Goal: Task Accomplishment & Management: Manage account settings

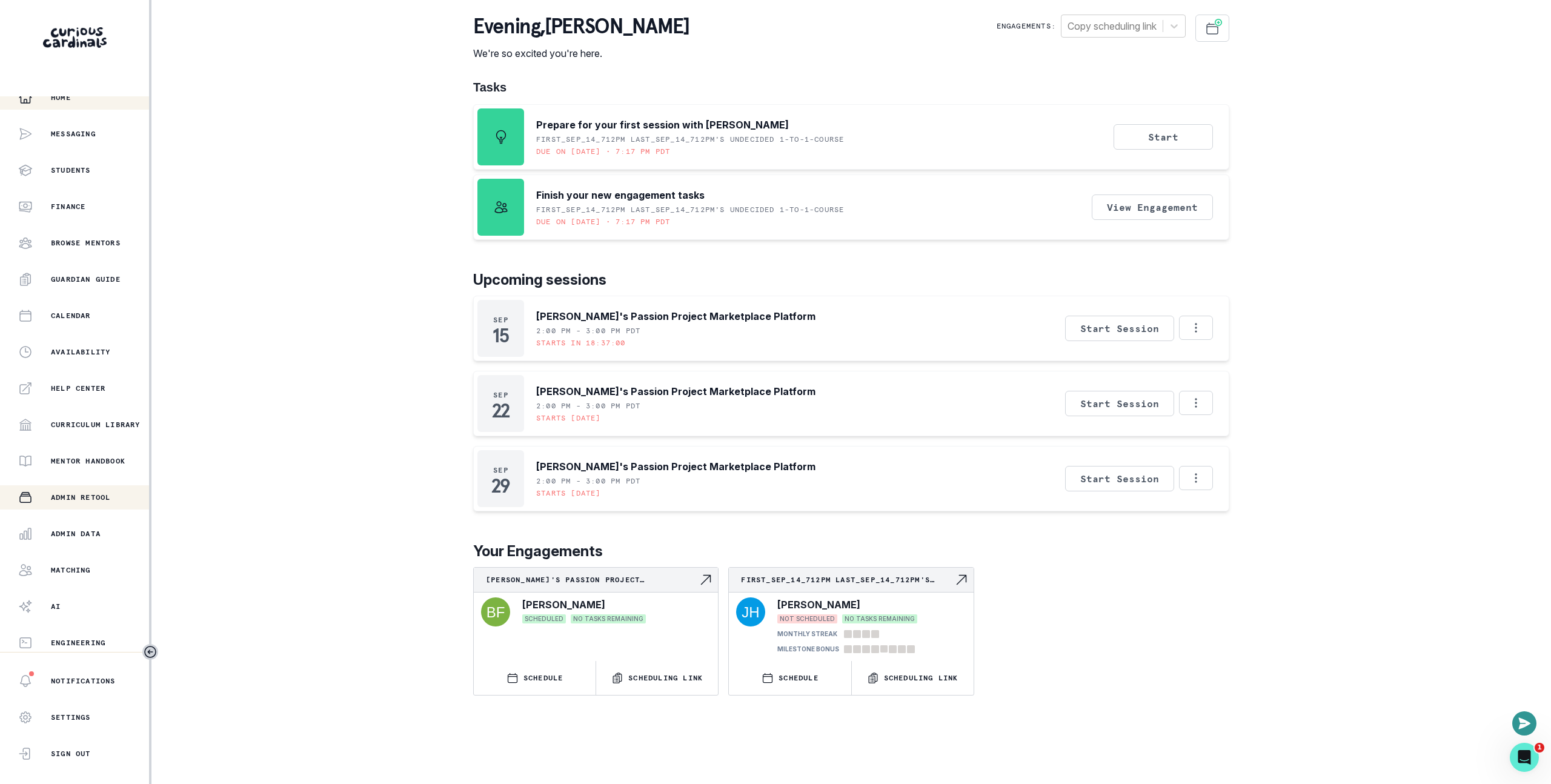
scroll to position [14, 0]
click at [80, 488] on div "Admin Retool" at bounding box center [83, 494] width 131 height 15
click at [84, 539] on button "Admin Data" at bounding box center [74, 530] width 149 height 24
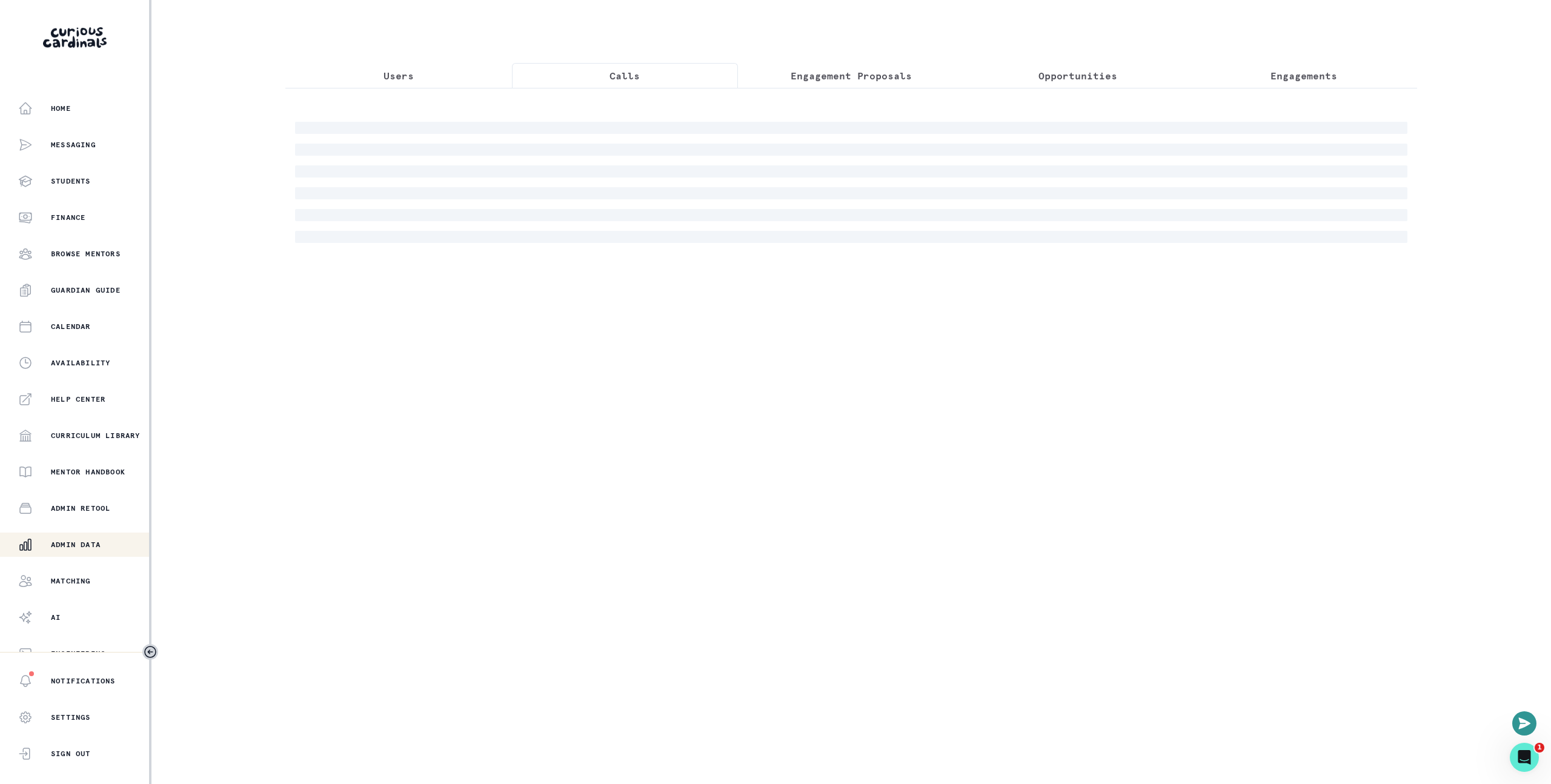
click at [648, 80] on button "Calls" at bounding box center [626, 75] width 226 height 25
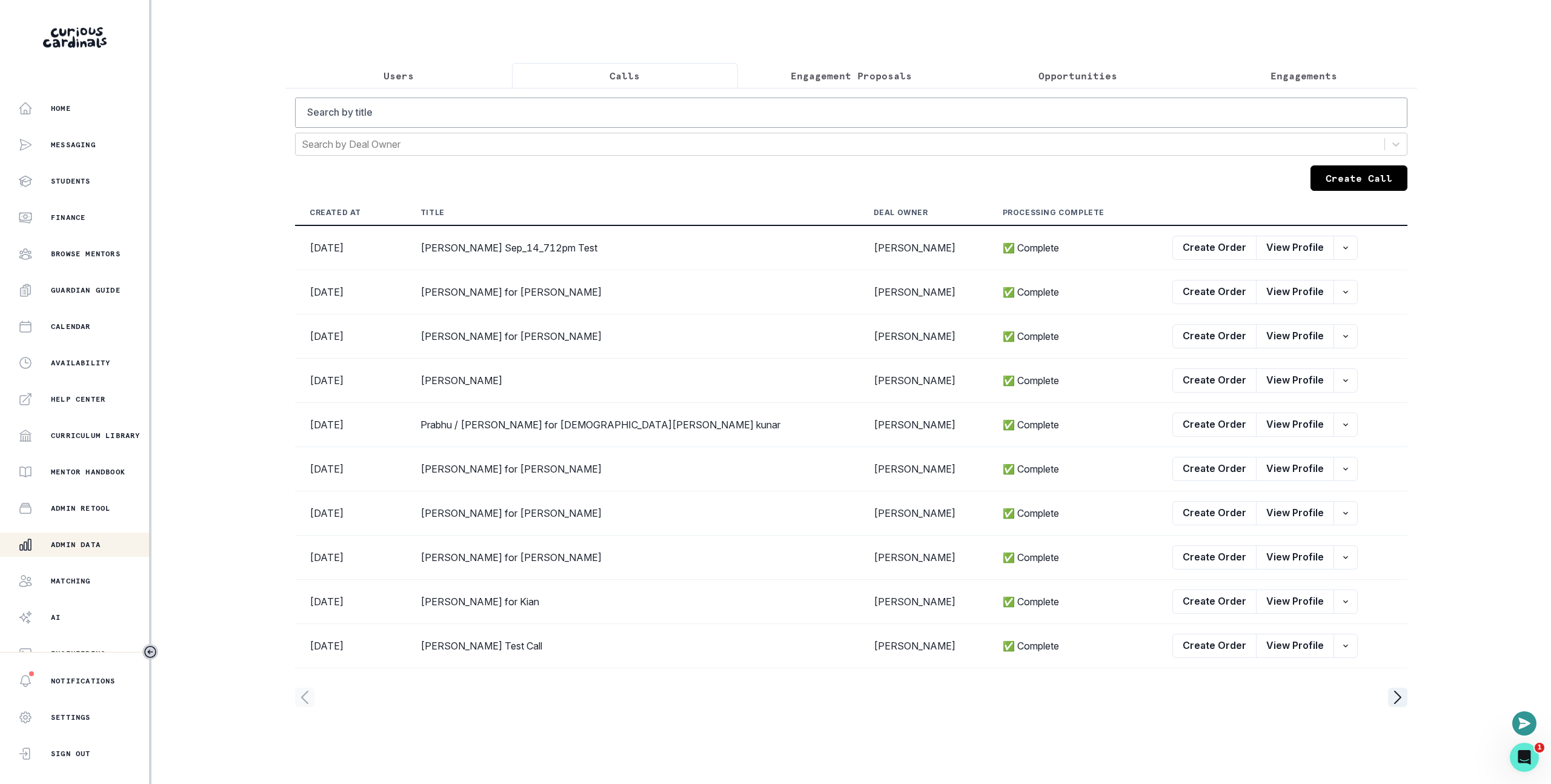
click at [870, 66] on button "Engagement Proposals" at bounding box center [851, 75] width 226 height 25
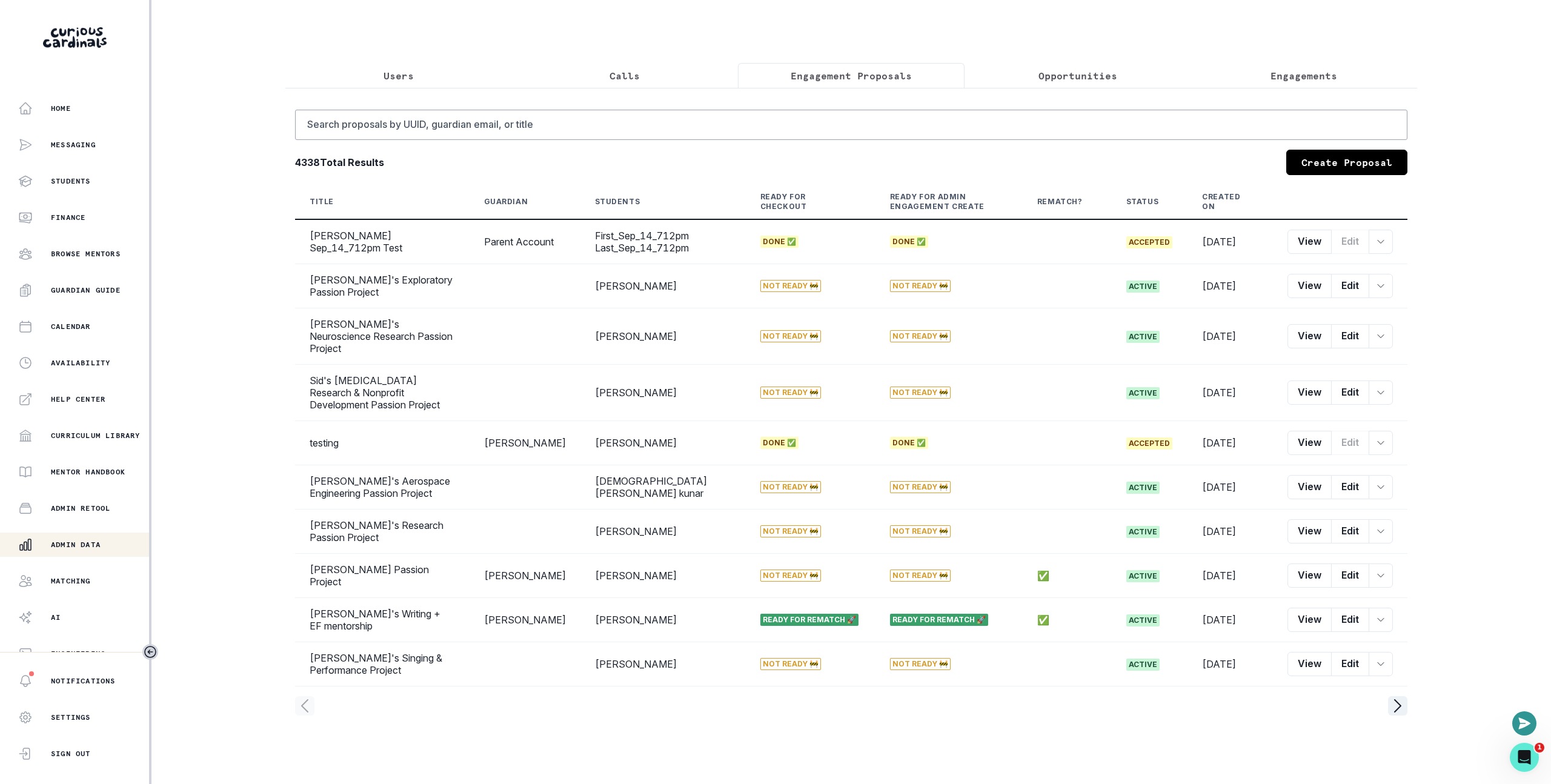
click at [1094, 66] on button "Opportunities" at bounding box center [1078, 75] width 226 height 25
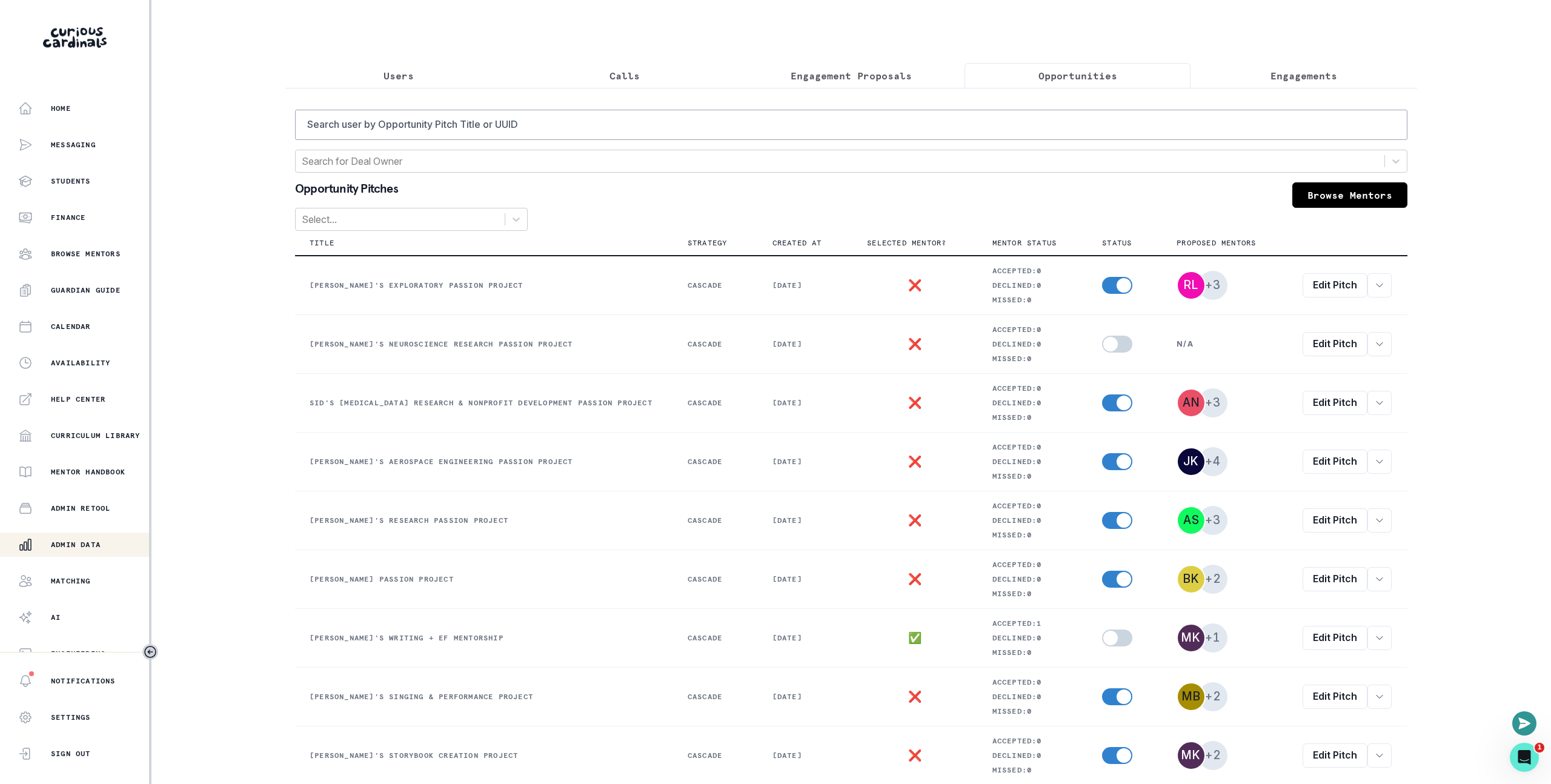
drag, startPoint x: 1292, startPoint y: 102, endPoint x: 1295, endPoint y: 85, distance: 17.3
click at [1293, 102] on div "Search user by Opportunity Pitch Title or UUID Search for Deal Owner Opportunit…" at bounding box center [851, 485] width 1132 height 794
click at [1294, 75] on p "Engagements" at bounding box center [1304, 75] width 66 height 15
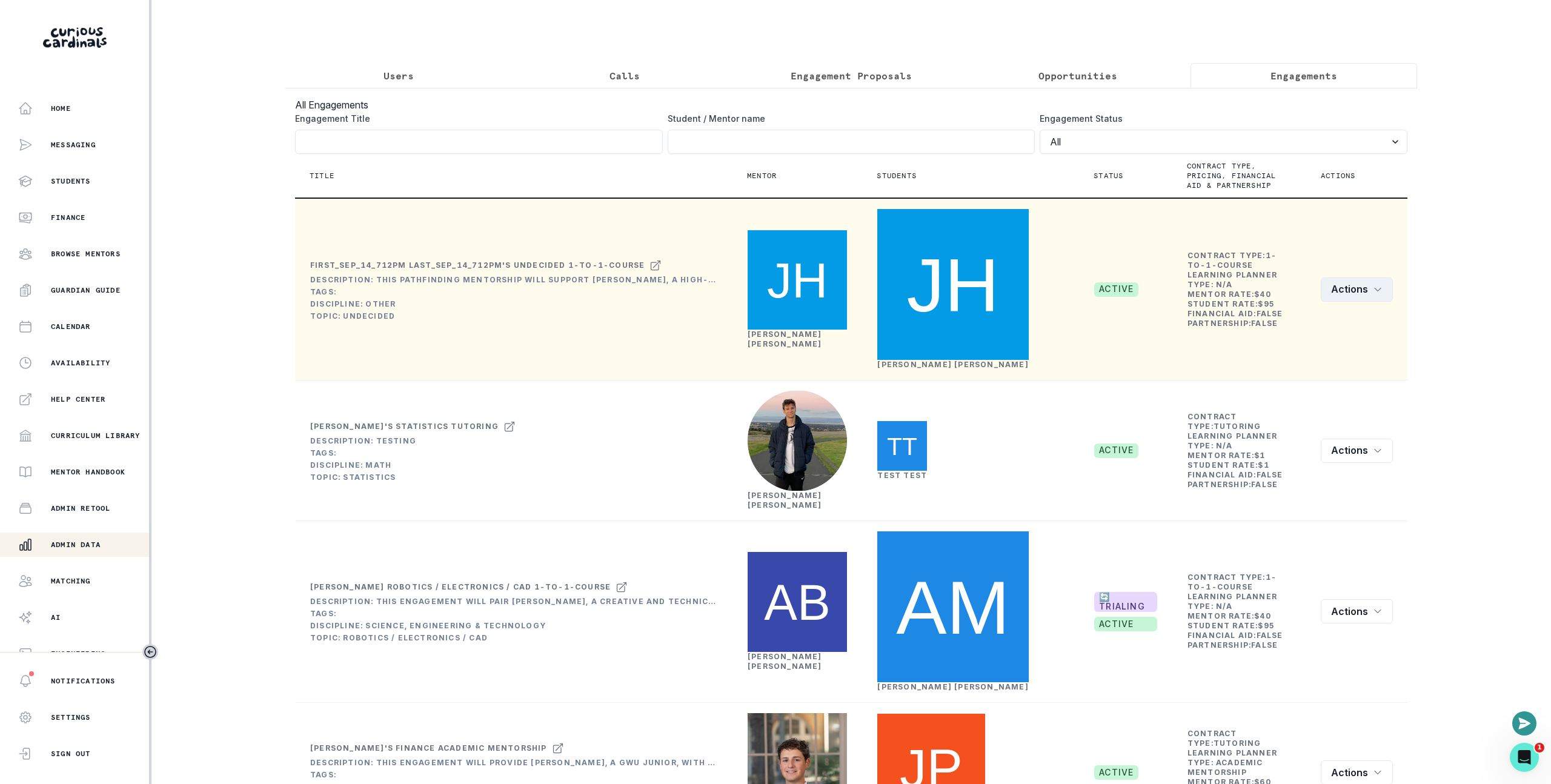
click at [1363, 277] on button "Actions" at bounding box center [1357, 289] width 72 height 24
click at [849, 276] on td "[PERSON_NAME]" at bounding box center [798, 289] width 130 height 182
click at [807, 298] on img at bounding box center [798, 280] width 99 height 99
click at [807, 330] on link "[PERSON_NAME]" at bounding box center [785, 339] width 75 height 19
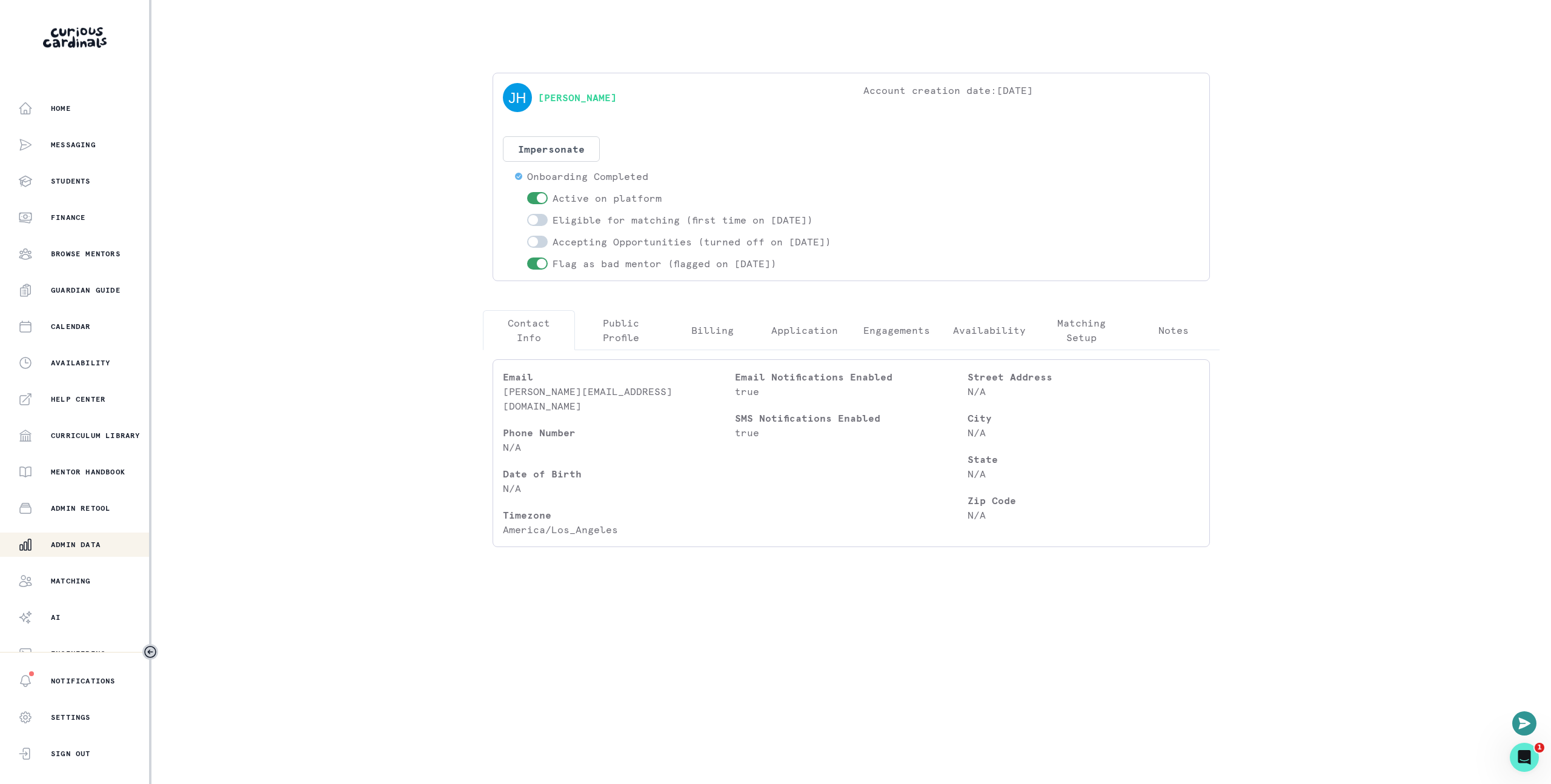
click at [753, 344] on button "Billing" at bounding box center [713, 330] width 92 height 40
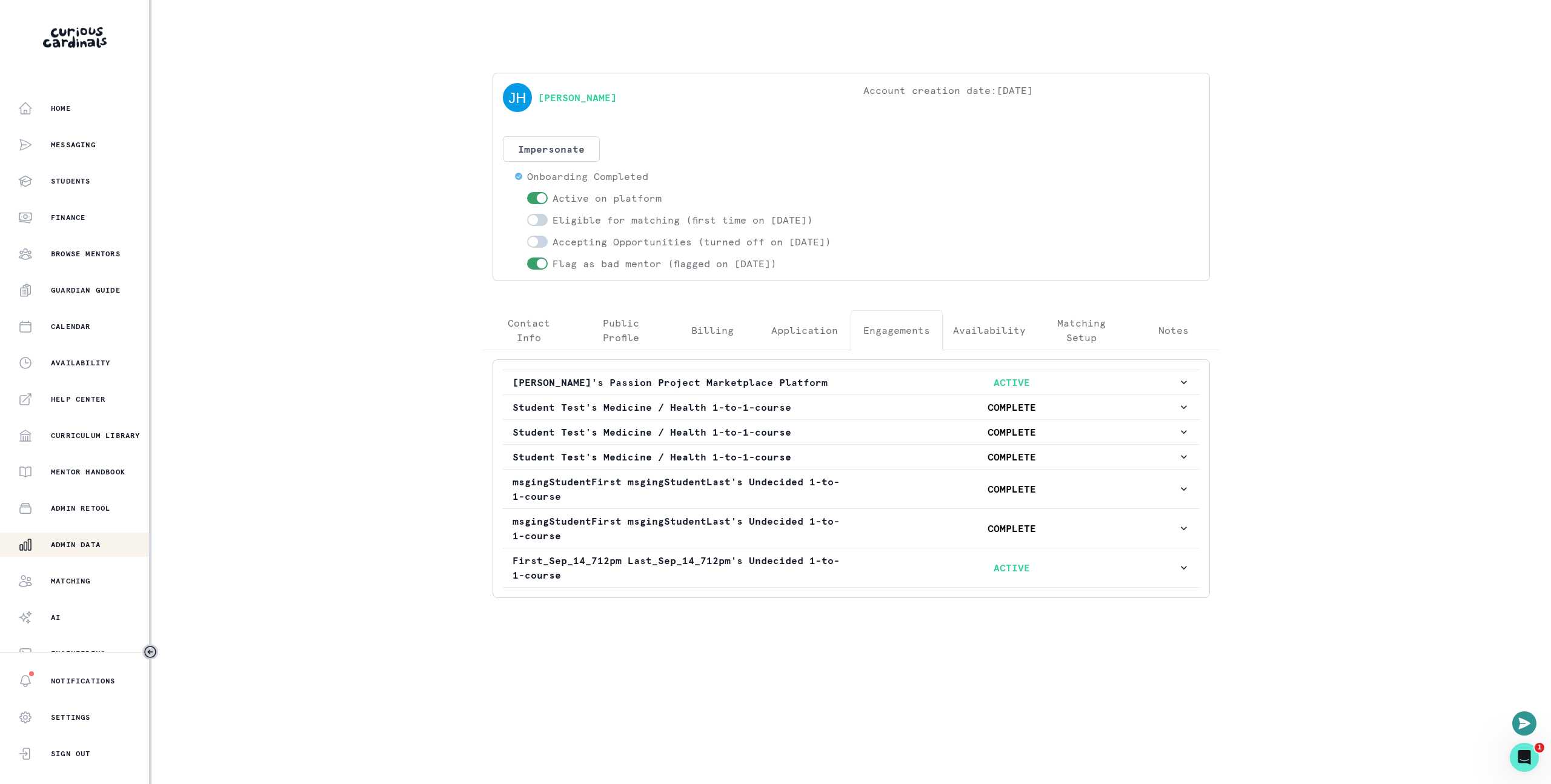
click at [926, 337] on p "Engagements" at bounding box center [896, 330] width 66 height 15
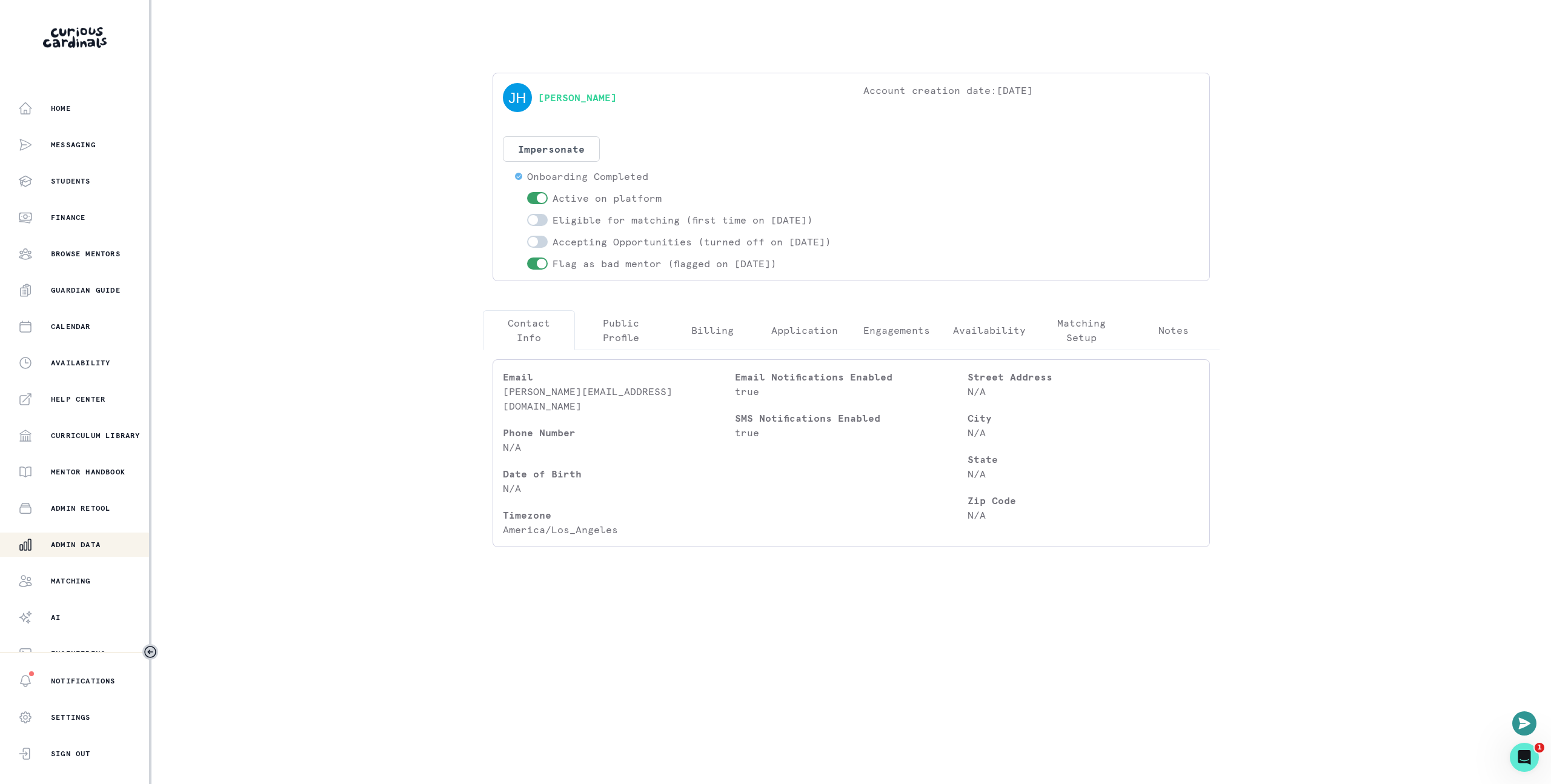
click at [517, 337] on p "Contact Info" at bounding box center [529, 331] width 71 height 29
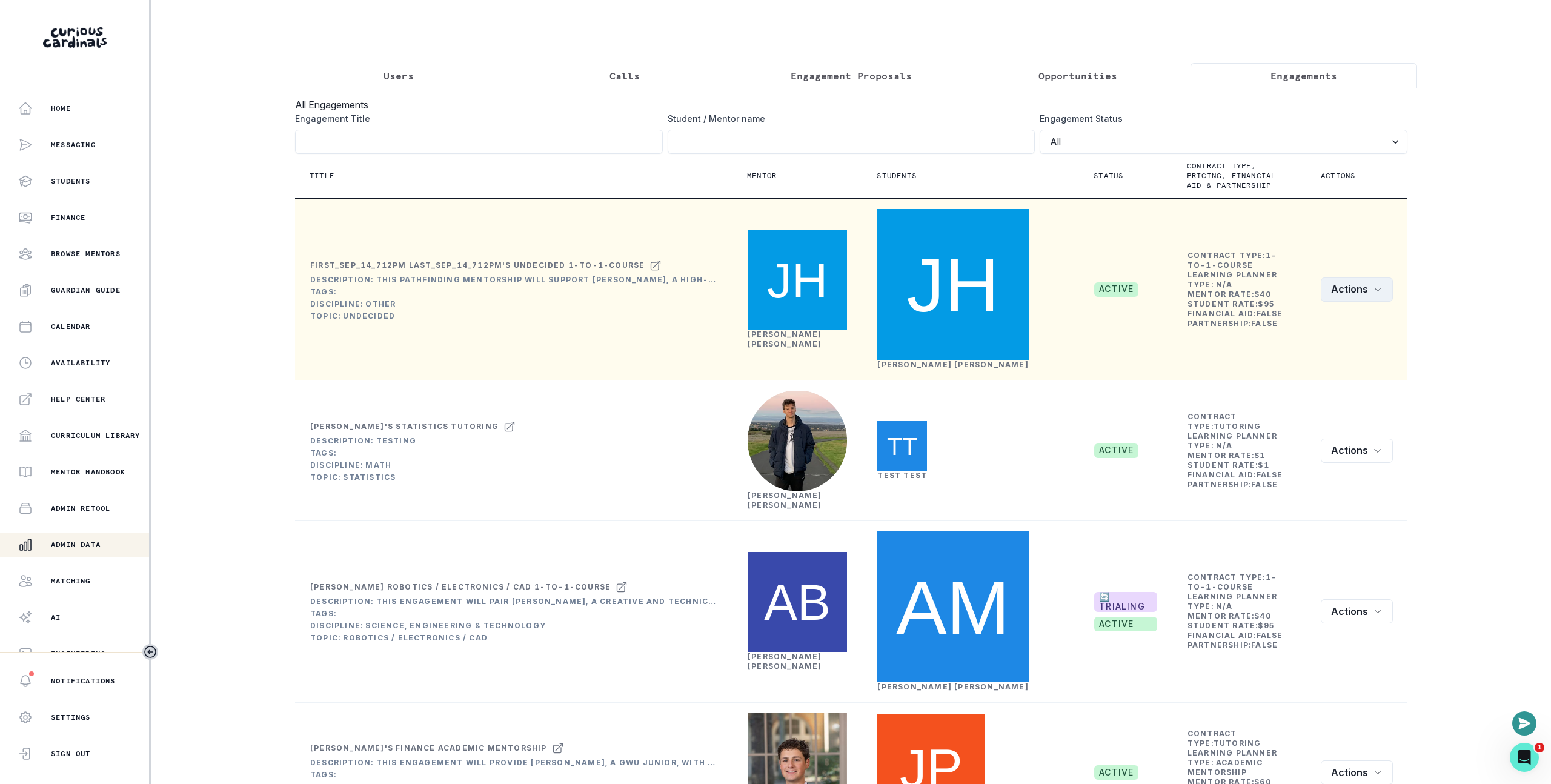
click at [1346, 277] on button "Actions" at bounding box center [1357, 289] width 72 height 24
click at [775, 330] on link "[PERSON_NAME]" at bounding box center [785, 339] width 75 height 19
click at [914, 360] on link "[PERSON_NAME]" at bounding box center [953, 364] width 151 height 9
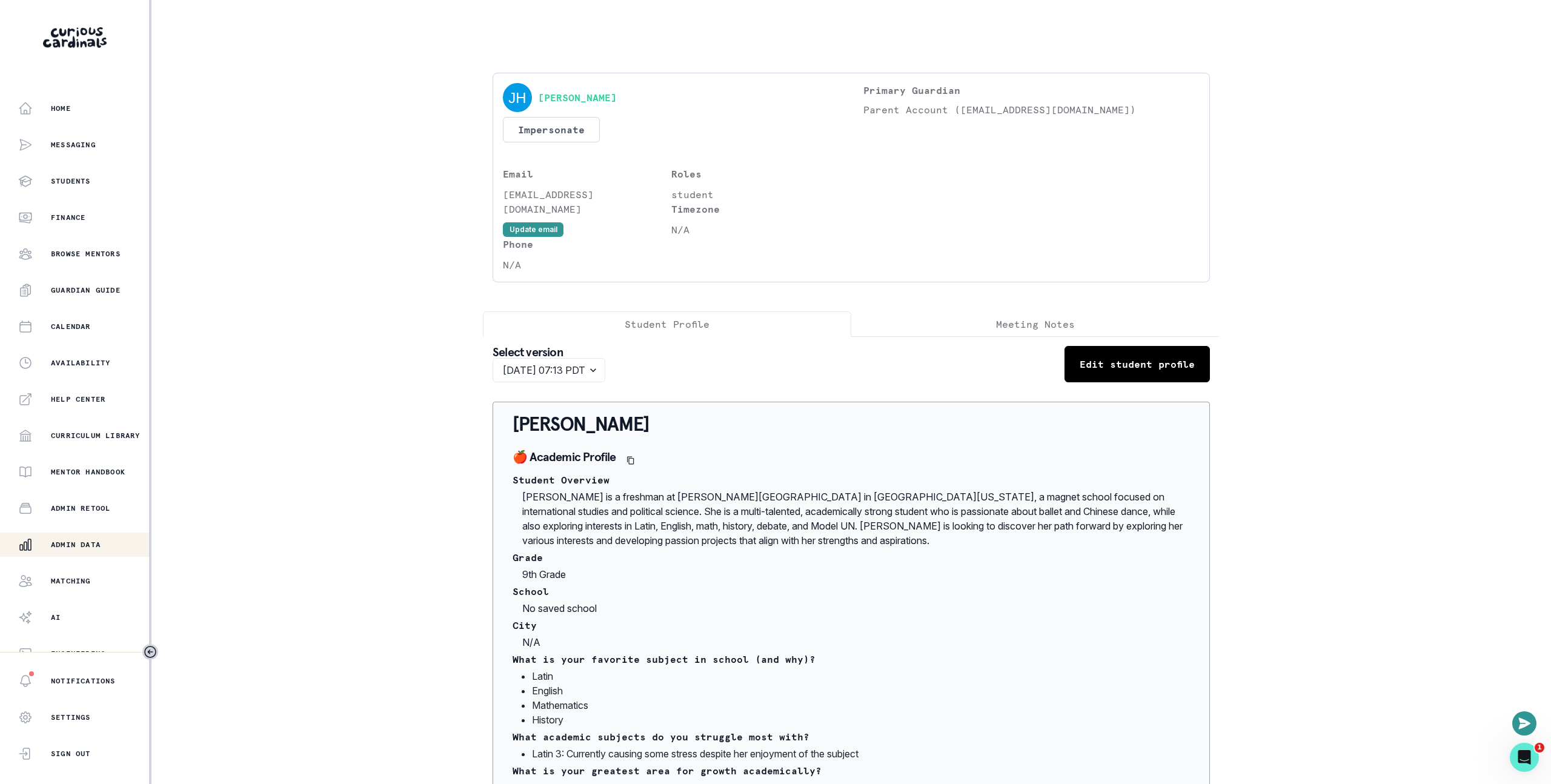
drag, startPoint x: 236, startPoint y: 245, endPoint x: 257, endPoint y: 226, distance: 28.3
click at [236, 245] on div "Home Messaging Students Finance Browse Mentors Guardian Guide Calendar Availabi…" at bounding box center [775, 392] width 1551 height 784
click at [257, 225] on div "Home Messaging Students Finance Browse Mentors Guardian Guide Calendar Availabi…" at bounding box center [775, 392] width 1551 height 784
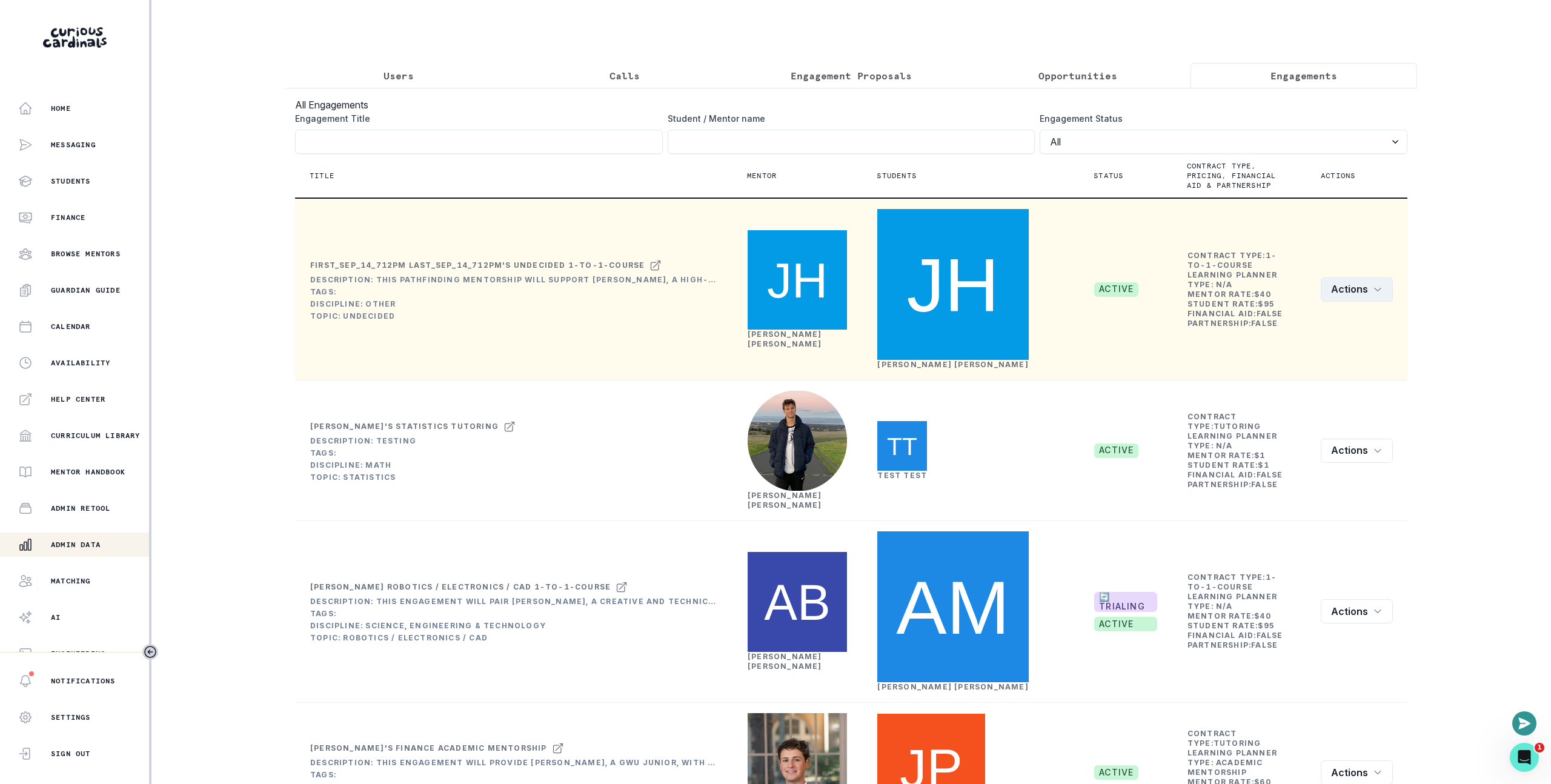
click at [1372, 277] on button "Actions" at bounding box center [1357, 289] width 72 height 24
click at [1369, 305] on button "Edit" at bounding box center [1381, 301] width 134 height 20
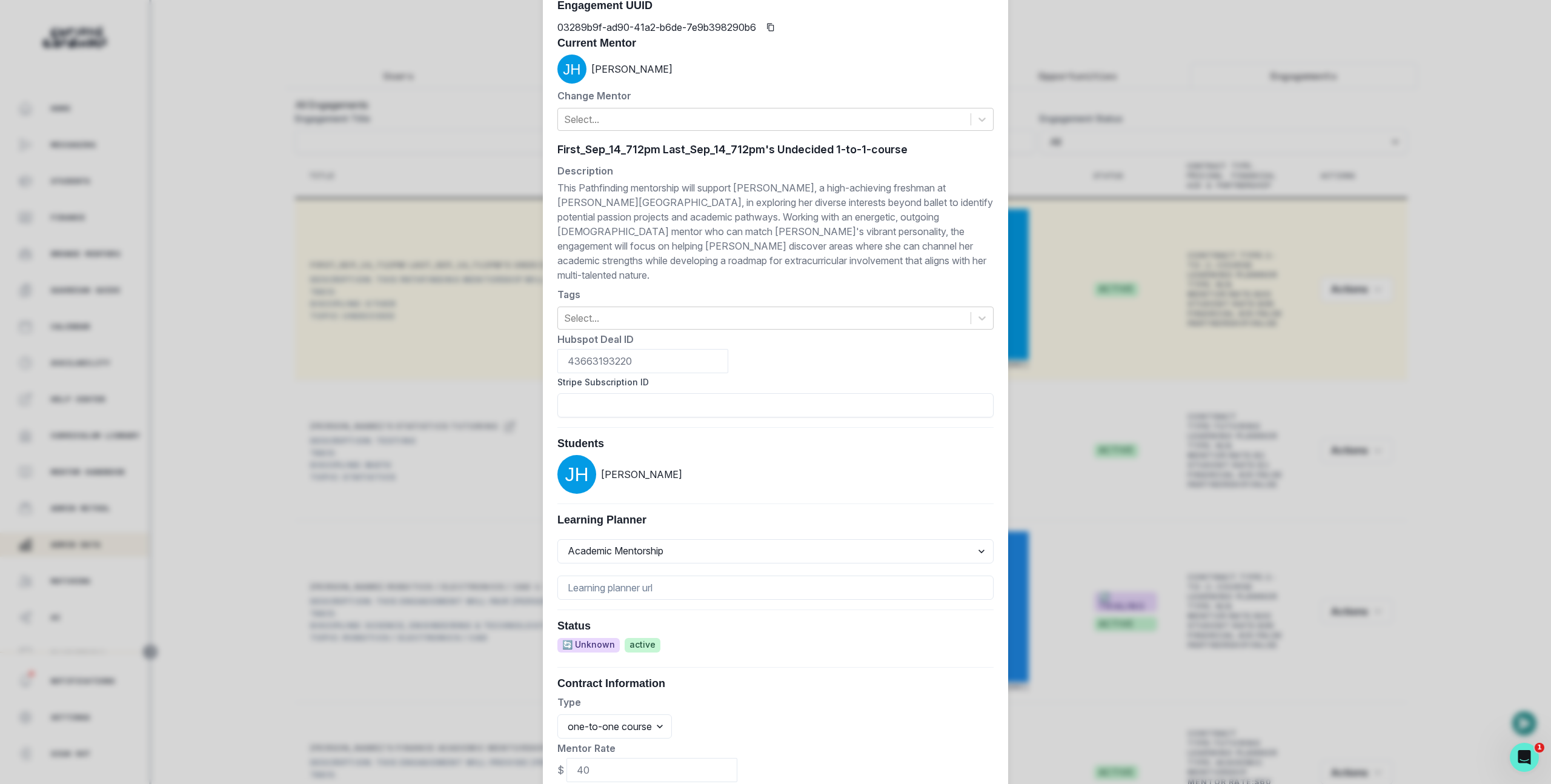
scroll to position [303, 0]
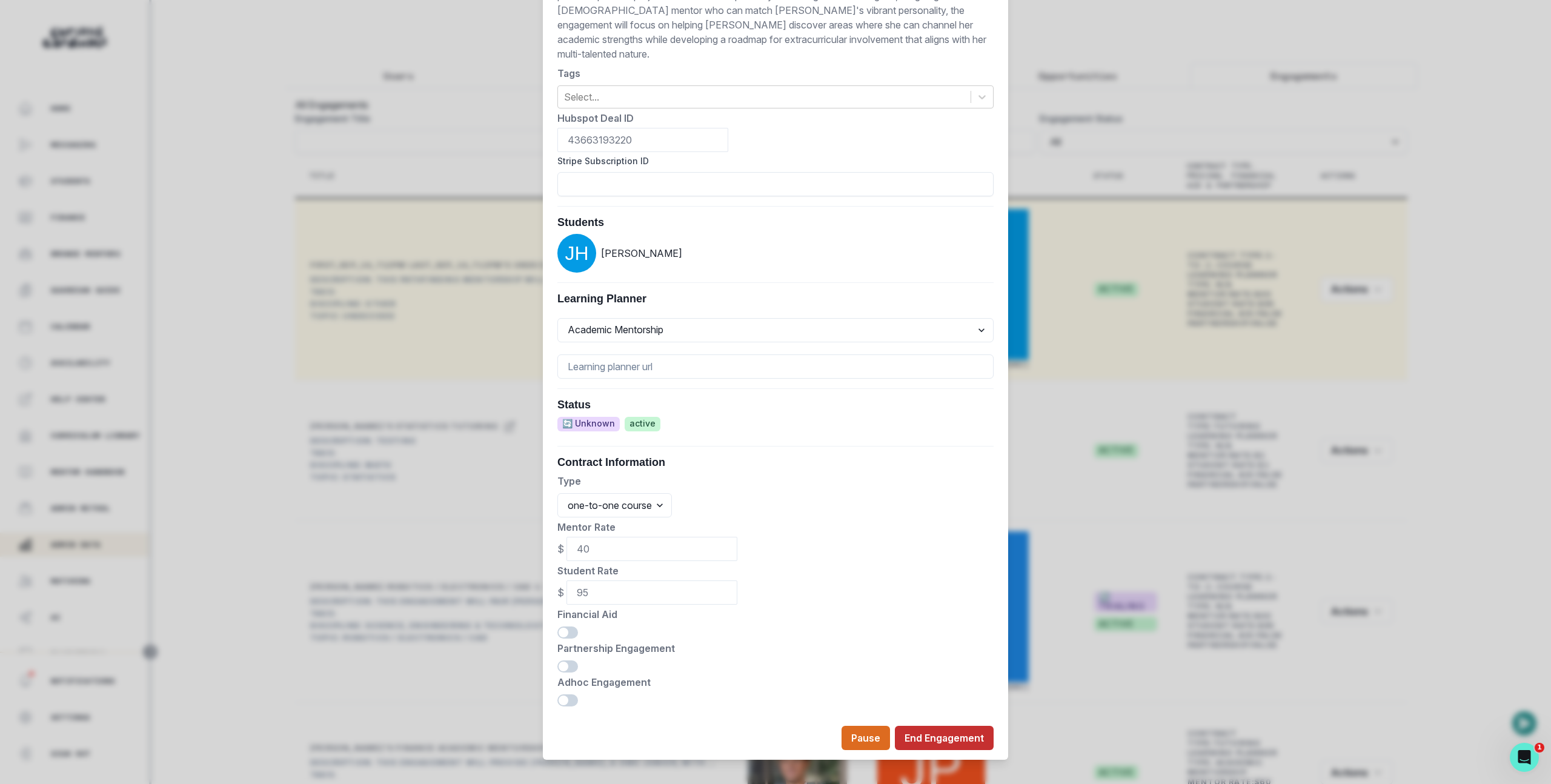
click at [917, 726] on button "End Engagement" at bounding box center [944, 738] width 99 height 24
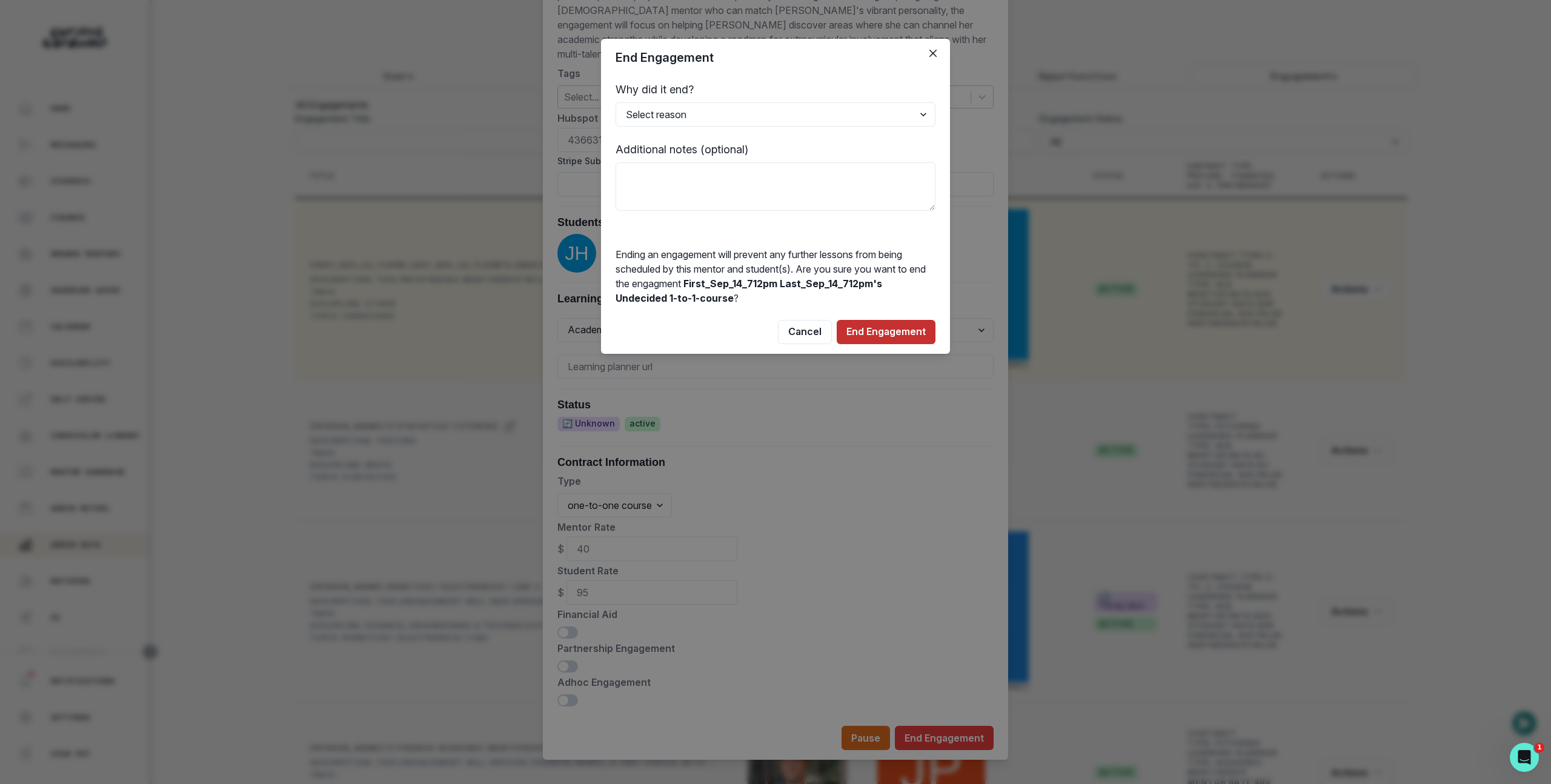
click at [890, 324] on button "End Engagement" at bounding box center [886, 332] width 99 height 24
click at [733, 135] on form "Why did it end? Select reason Completed Ended by customer Ended by mentor Other…" at bounding box center [776, 146] width 320 height 130
click at [731, 124] on select "Select reason Completed Ended by customer Ended by mentor Other (please add add…" at bounding box center [776, 115] width 320 height 24
select select "Completed"
click at [616, 103] on select "Select reason Completed Ended by customer Ended by mentor Other (please add add…" at bounding box center [776, 115] width 320 height 24
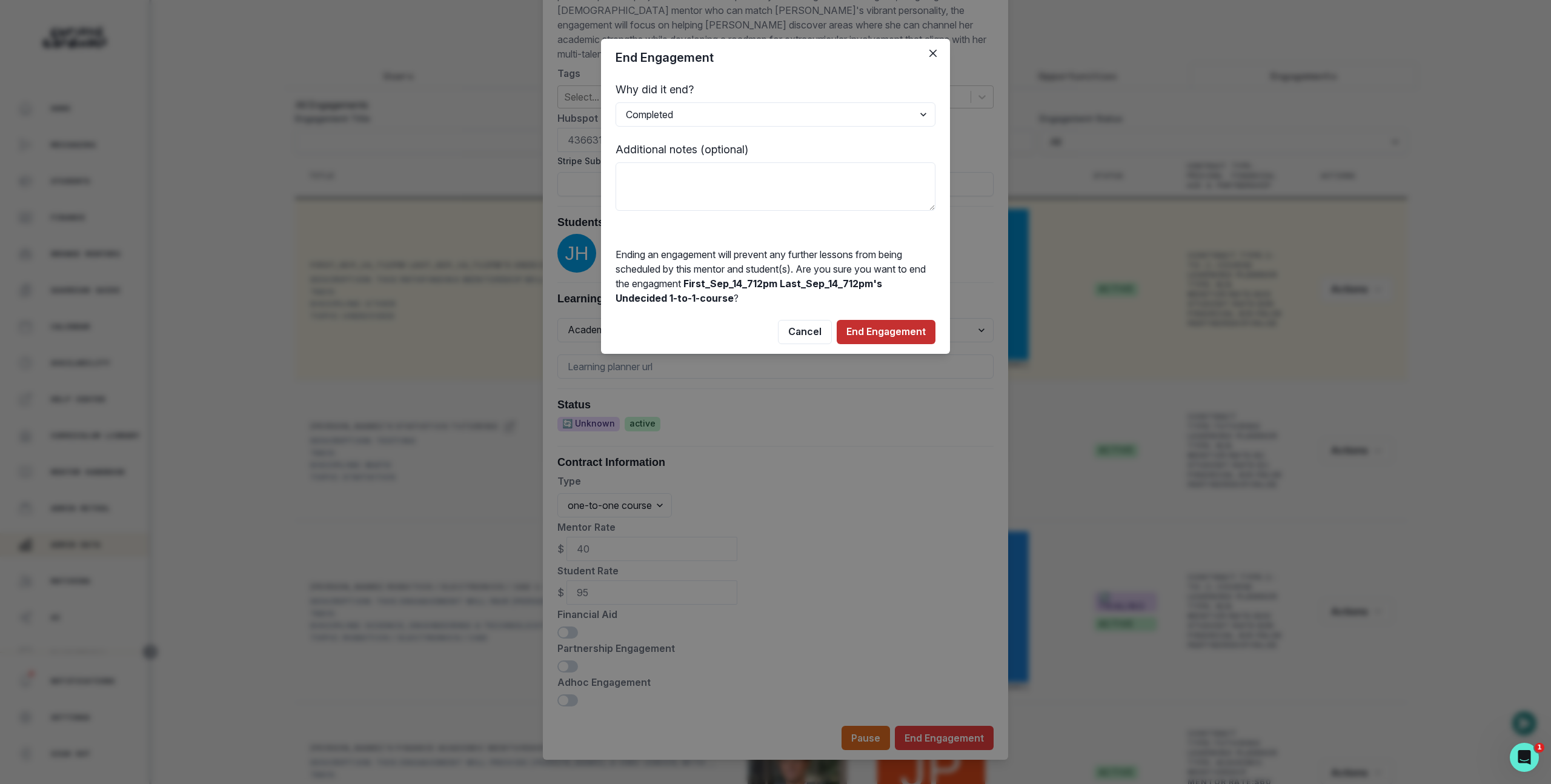
click at [868, 332] on button "End Engagement" at bounding box center [886, 332] width 99 height 24
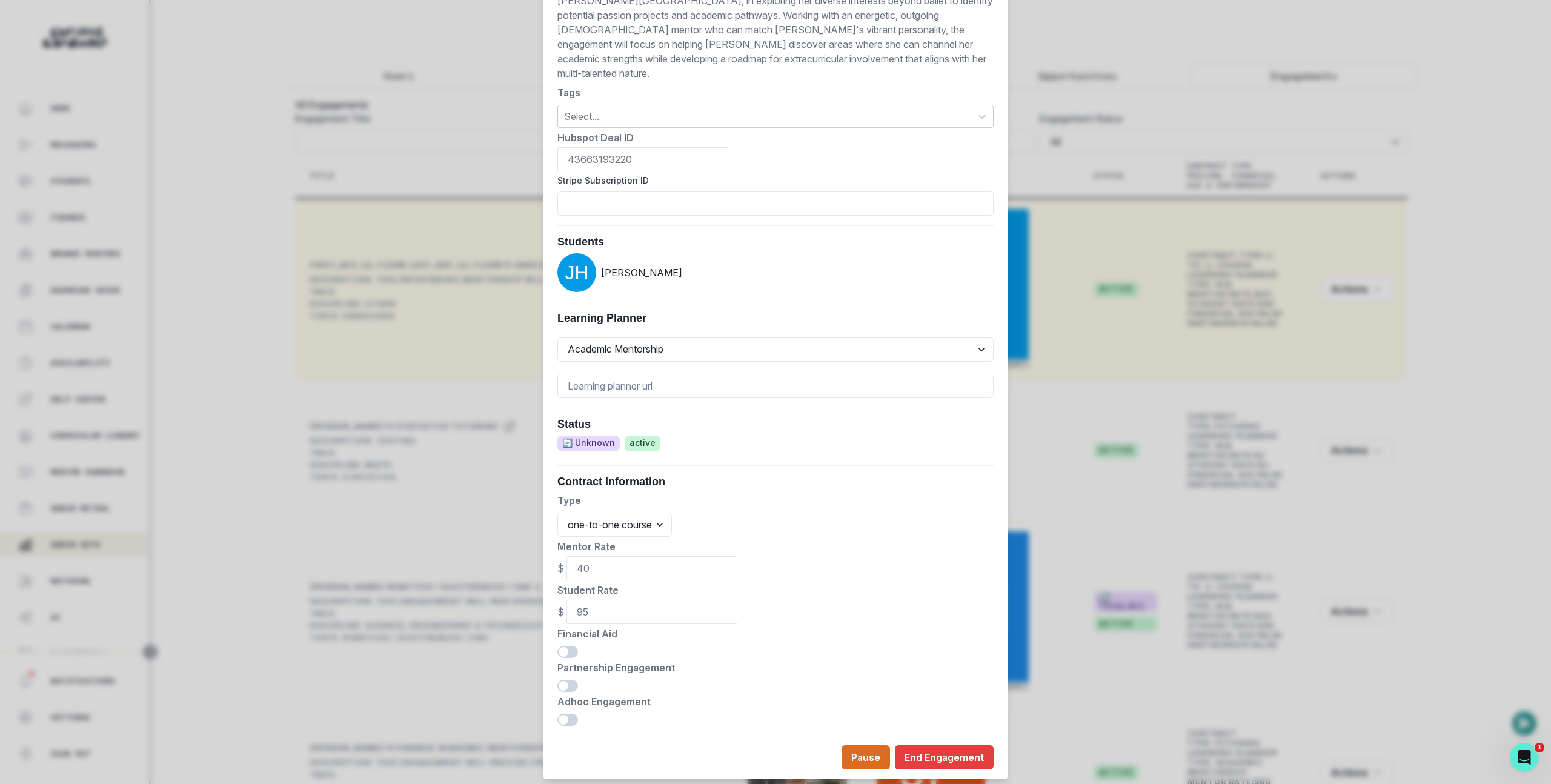
scroll to position [282, 0]
click at [917, 737] on footer "Pause End Engagement" at bounding box center [776, 759] width 466 height 43
click at [932, 747] on button "End Engagement" at bounding box center [944, 759] width 99 height 24
select select "Completed"
